Goal: Entertainment & Leisure: Consume media (video, audio)

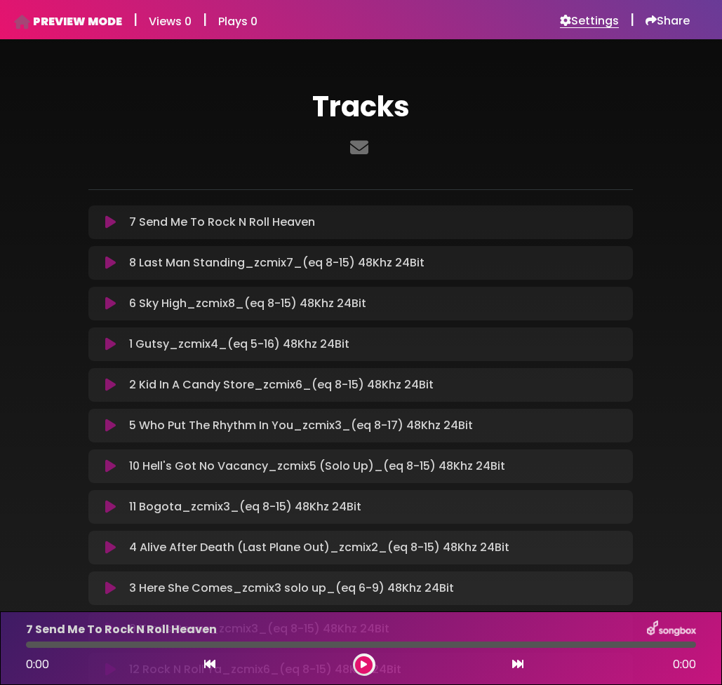
click at [578, 23] on h6 "Settings" at bounding box center [589, 21] width 59 height 14
click at [289, 227] on p "7 Send Me To Rock N Roll Heaven Loading Track..." at bounding box center [222, 222] width 186 height 17
drag, startPoint x: 103, startPoint y: 218, endPoint x: 103, endPoint y: 256, distance: 37.9
click at [103, 257] on div "7 Send Me To Rock N Roll Heaven Loading Track... Name" at bounding box center [360, 446] width 544 height 481
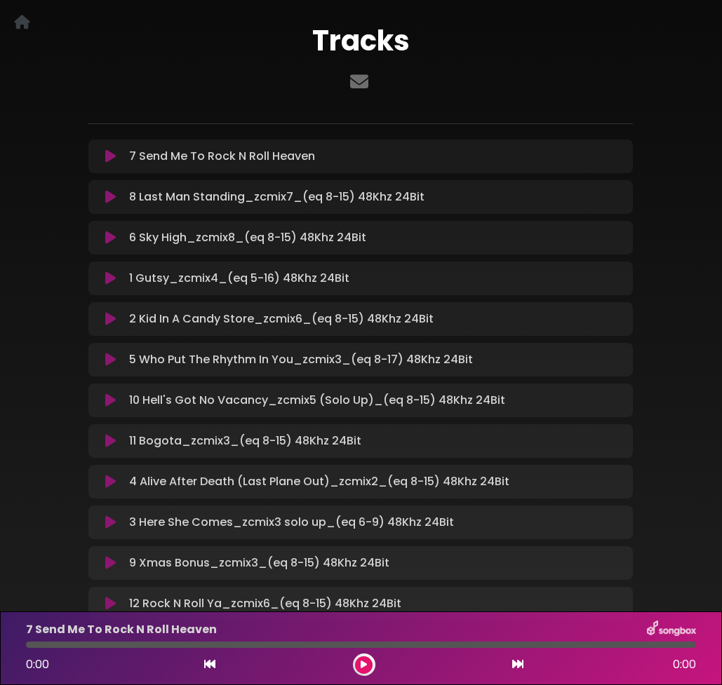
scroll to position [72, 0]
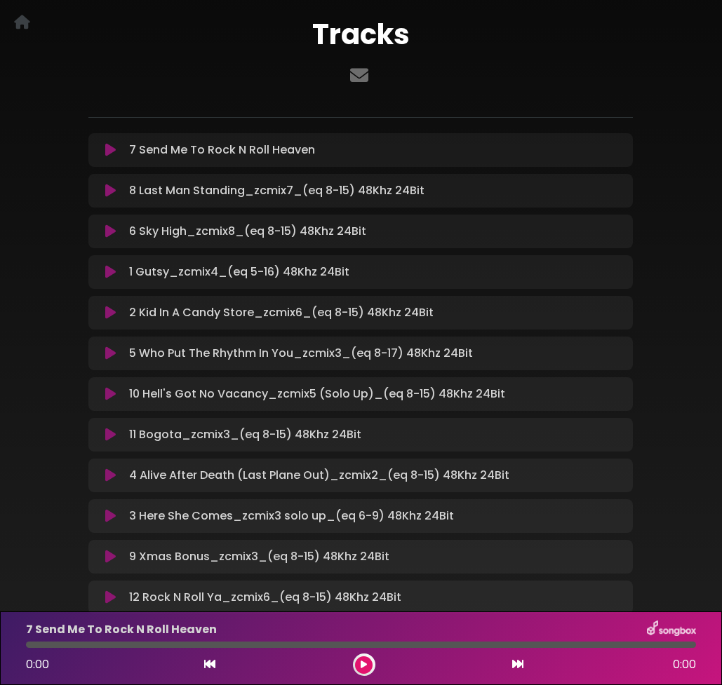
drag, startPoint x: 420, startPoint y: 149, endPoint x: 359, endPoint y: 168, distance: 63.9
click at [359, 168] on div "7 Send Me To Rock N Roll Heaven Loading Track... Name" at bounding box center [360, 373] width 544 height 481
drag, startPoint x: 359, startPoint y: 199, endPoint x: 361, endPoint y: 144, distance: 54.8
click at [361, 144] on div "7 Send Me To Rock N Roll Heaven Loading Track... Name" at bounding box center [360, 373] width 544 height 481
click at [387, 142] on div "7 Send Me To Rock N Roll Heaven Loading Track..." at bounding box center [373, 150] width 501 height 17
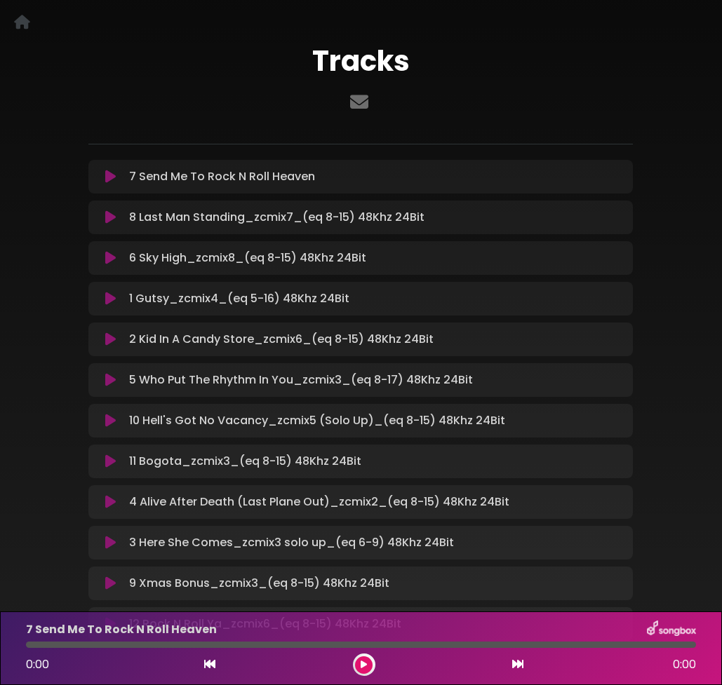
scroll to position [0, 0]
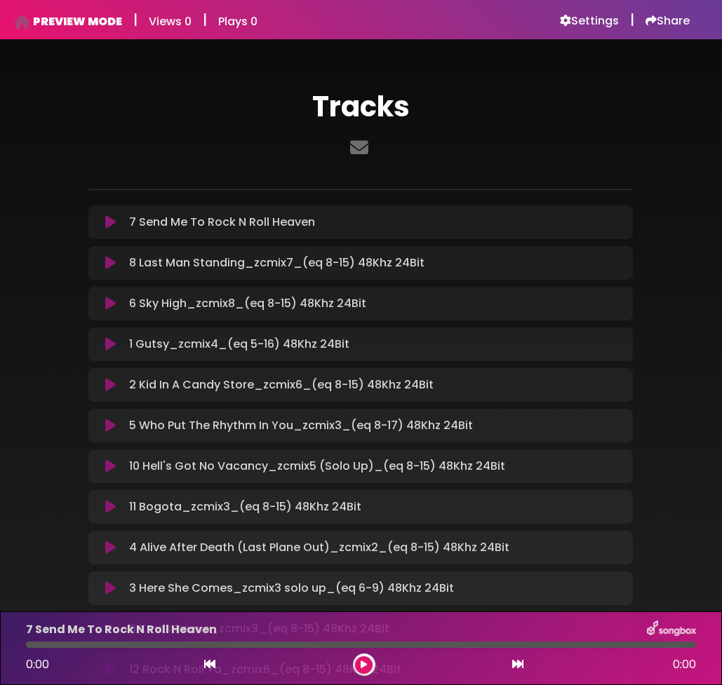
click at [403, 342] on div "1 Gutsy_zcmix4_(eq 5-16) 48Khz 24Bit Loading Track..." at bounding box center [373, 344] width 501 height 17
click at [584, 24] on h6 "Settings" at bounding box center [589, 21] width 59 height 14
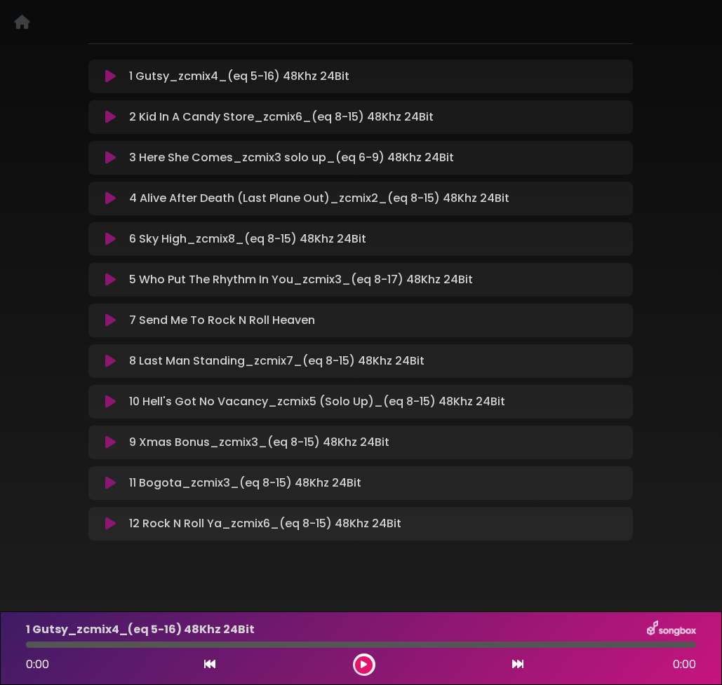
scroll to position [167, 0]
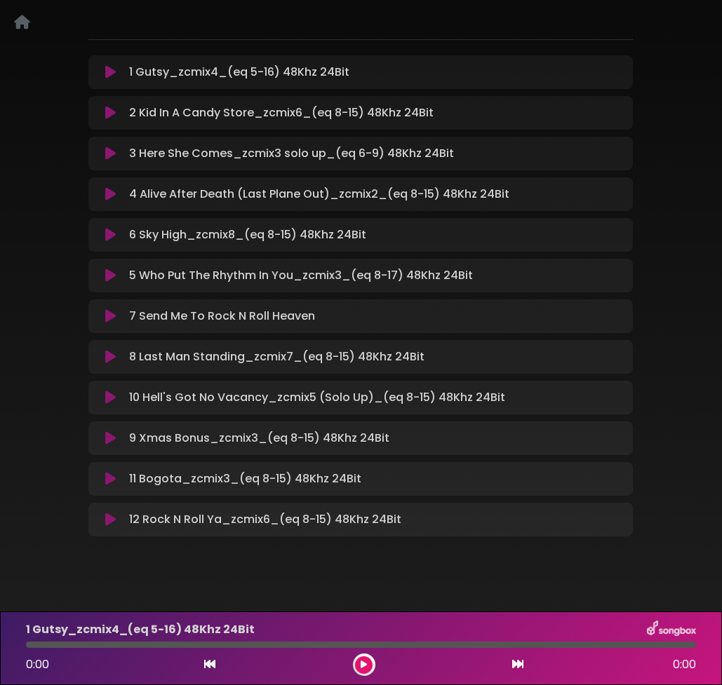
click at [21, 22] on icon at bounding box center [22, 22] width 16 height 1
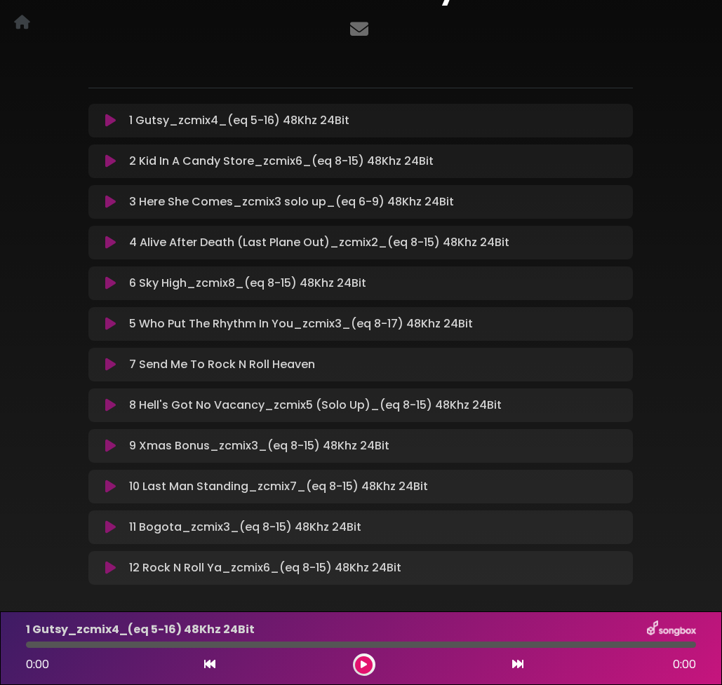
scroll to position [181, 0]
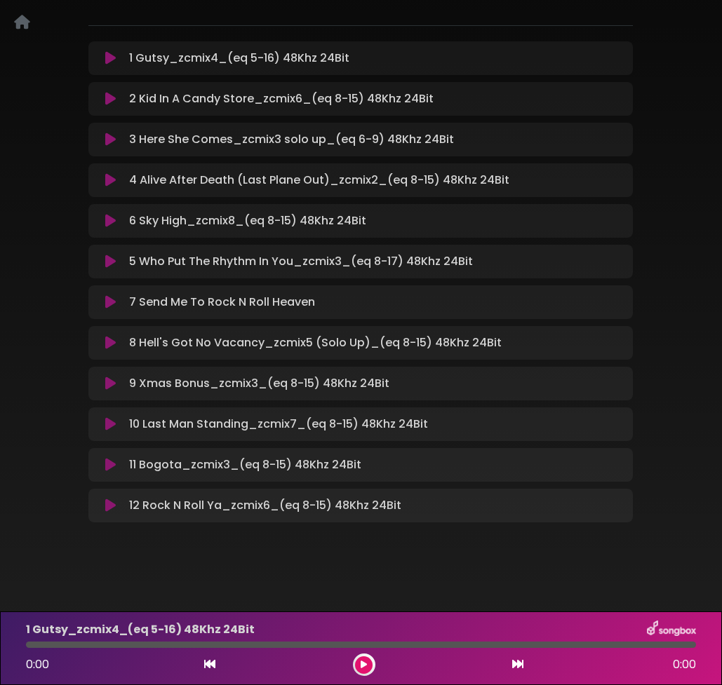
click at [19, 22] on icon at bounding box center [22, 22] width 16 height 1
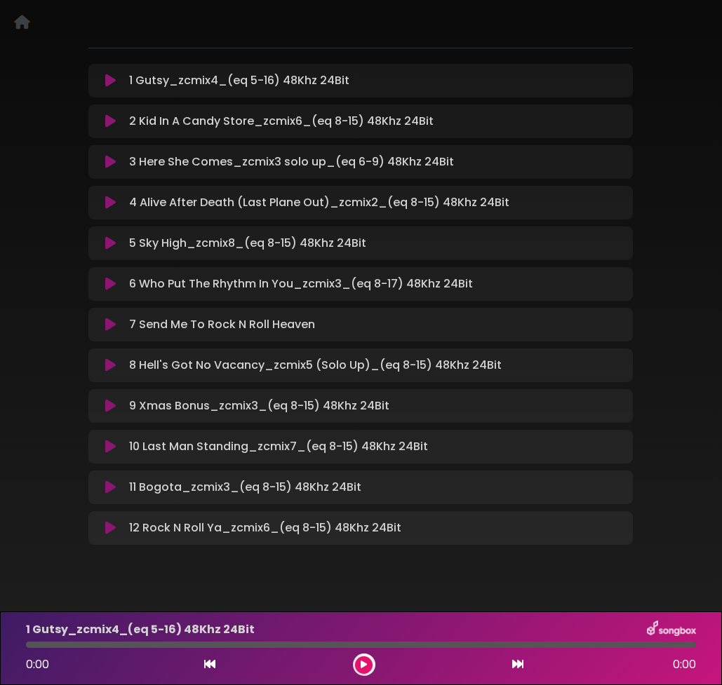
scroll to position [181, 0]
